Goal: Task Accomplishment & Management: Manage account settings

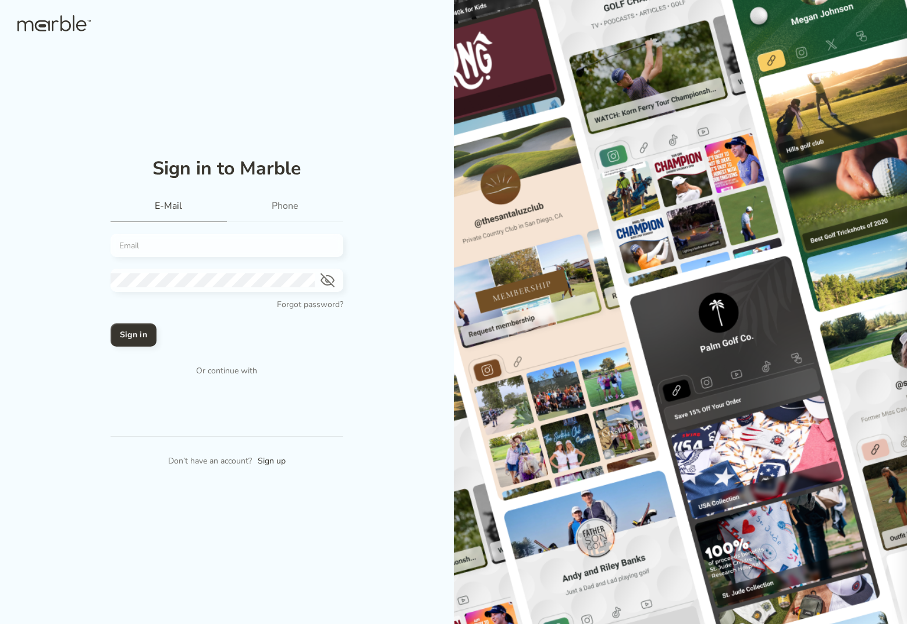
click at [219, 237] on div at bounding box center [227, 245] width 233 height 23
paste input "JKjn23992jncns"
type input "JKjn23992jncns"
click at [215, 248] on input "email" at bounding box center [223, 246] width 224 height 14
click at [185, 272] on div at bounding box center [227, 280] width 233 height 23
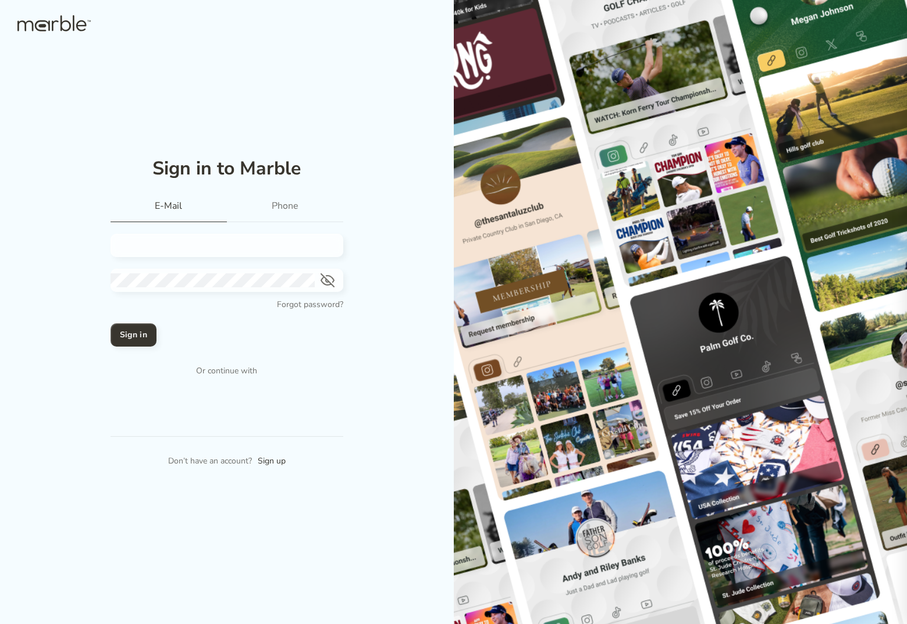
click at [247, 240] on input "email" at bounding box center [223, 246] width 224 height 14
paste input "[EMAIL_ADDRESS][DOMAIN_NAME]"
type input "[EMAIL_ADDRESS][DOMAIN_NAME]"
click at [334, 319] on div at bounding box center [227, 318] width 233 height 12
click at [137, 337] on h4 "Sign in" at bounding box center [133, 335] width 27 height 14
